Goal: Task Accomplishment & Management: Complete application form

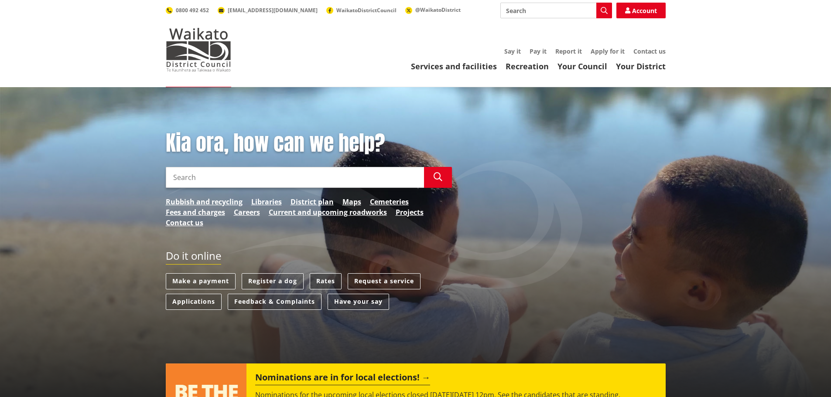
click at [329, 280] on link "Rates" at bounding box center [326, 281] width 32 height 16
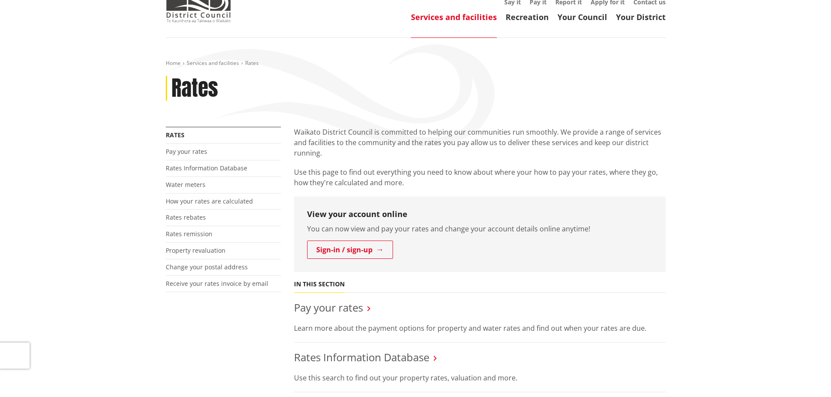
scroll to position [87, 0]
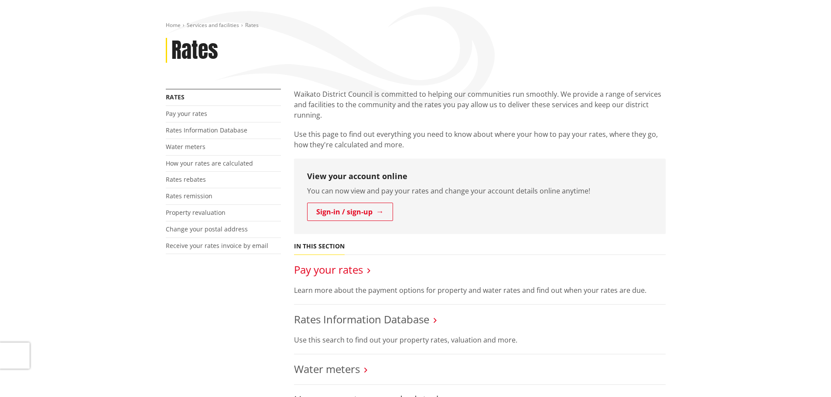
click at [315, 271] on link "Pay your rates" at bounding box center [328, 270] width 69 height 14
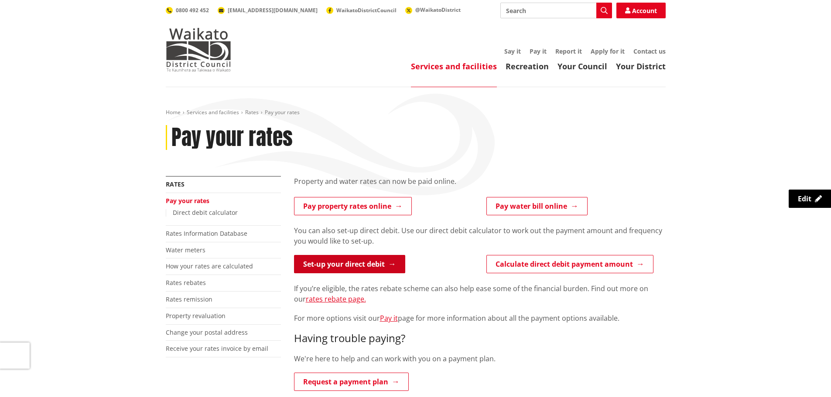
click at [336, 259] on link "Set-up your direct debit" at bounding box center [349, 264] width 111 height 18
